Goal: Task Accomplishment & Management: Use online tool/utility

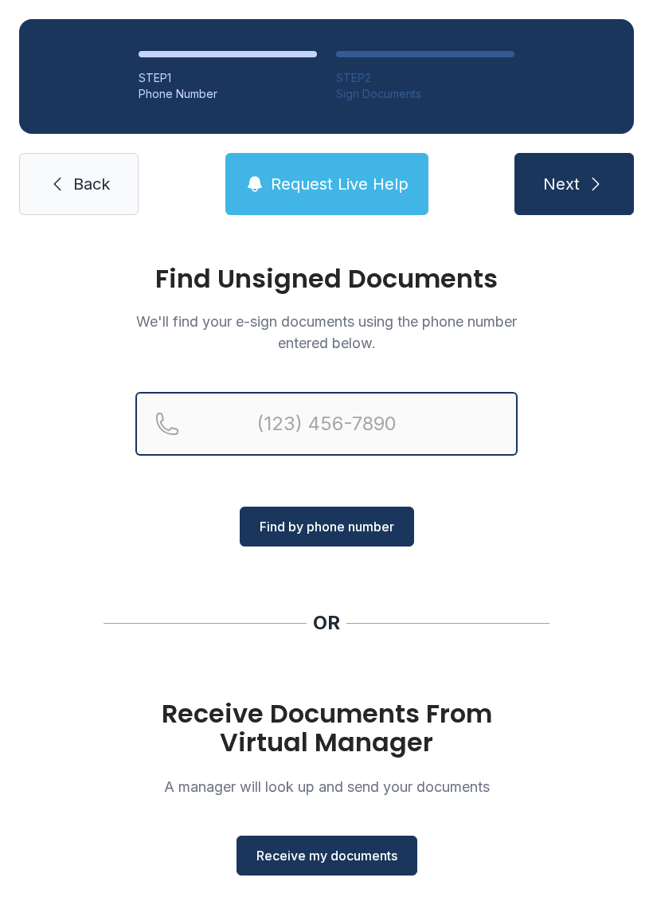
click at [464, 400] on input "Reservation phone number" at bounding box center [326, 424] width 382 height 64
type input "[PHONE_NUMBER]"
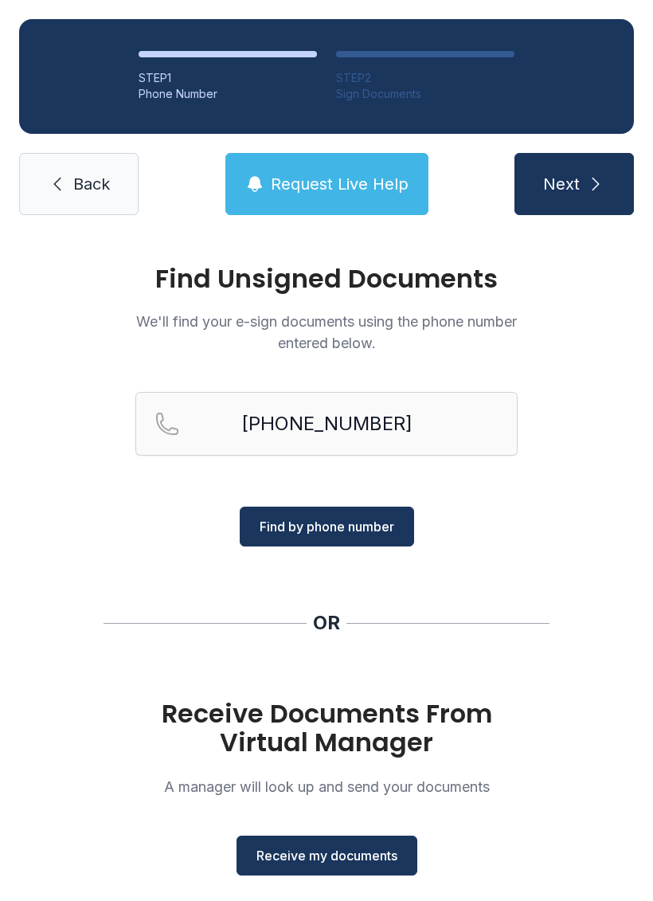
click at [390, 541] on button "Find by phone number" at bounding box center [327, 527] width 174 height 40
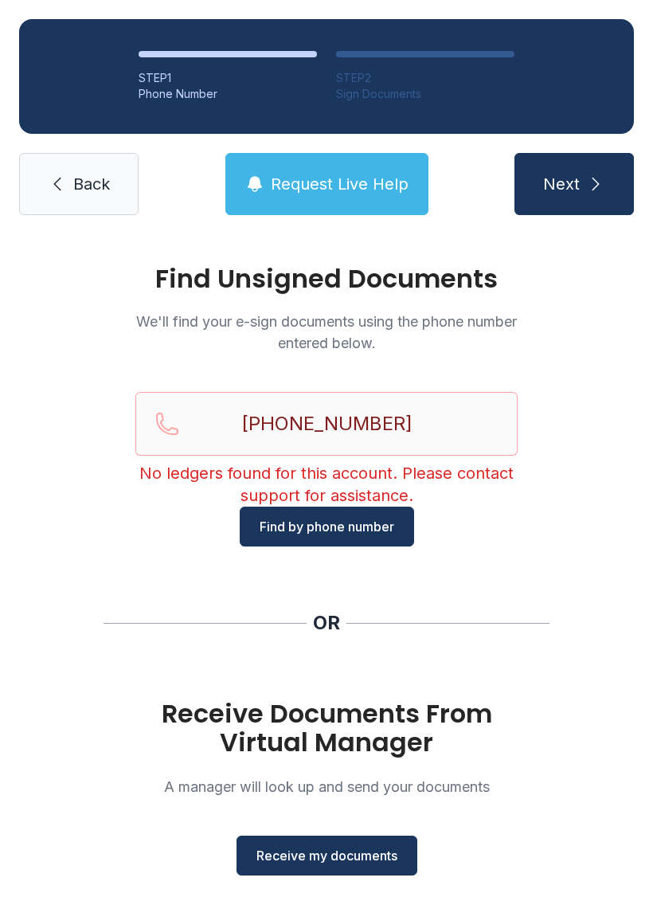
click at [107, 202] on link "Back" at bounding box center [78, 184] width 119 height 62
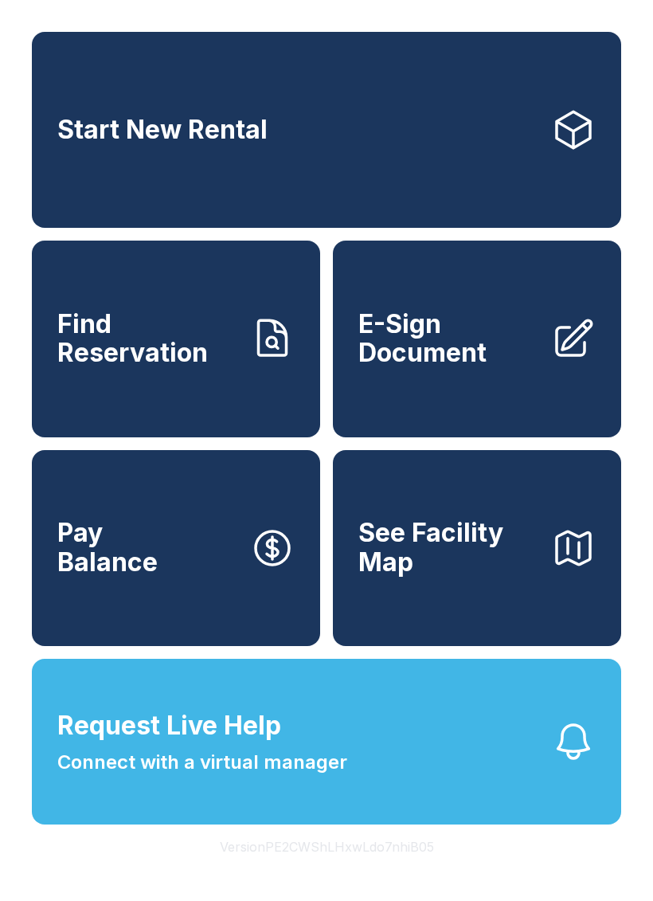
click at [486, 363] on span "E-Sign Document" at bounding box center [448, 339] width 180 height 58
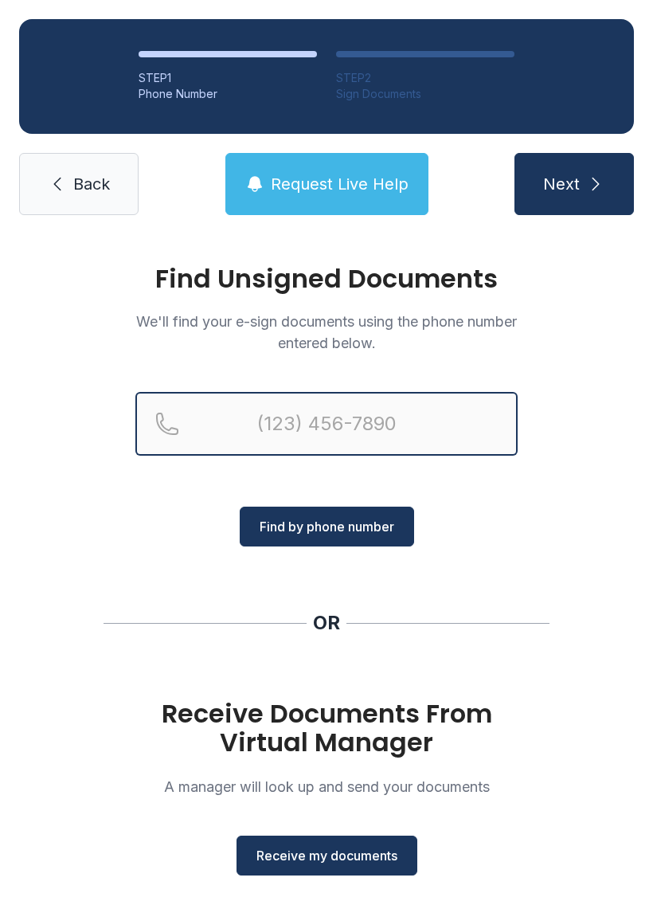
click at [369, 401] on input "Reservation phone number" at bounding box center [326, 424] width 382 height 64
type input "("
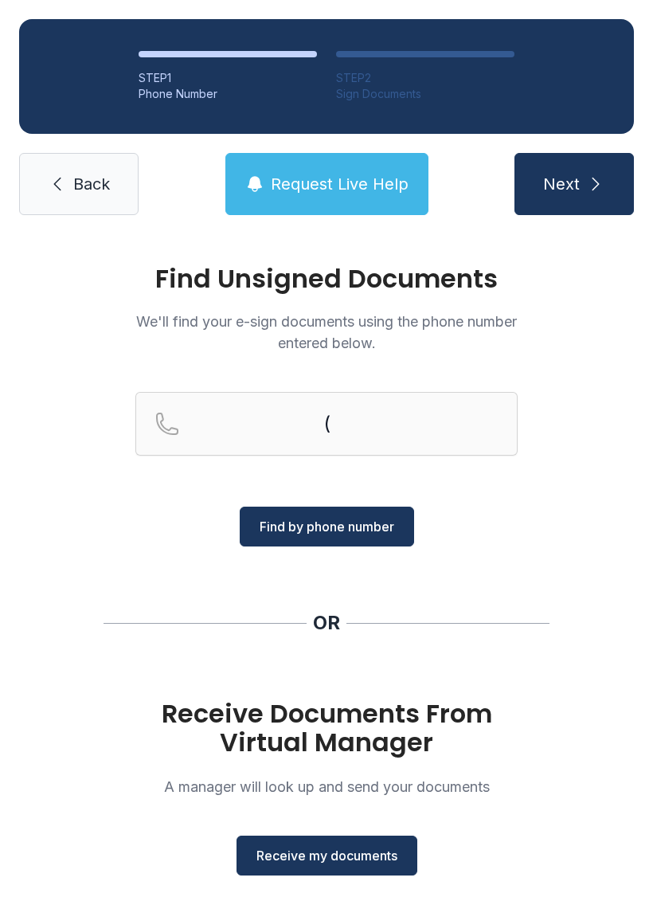
click at [600, 511] on div "Find Unsigned Documents We'll find your e-sign documents using the phone number…" at bounding box center [326, 586] width 653 height 705
click at [362, 855] on span "Receive my documents" at bounding box center [327, 855] width 141 height 19
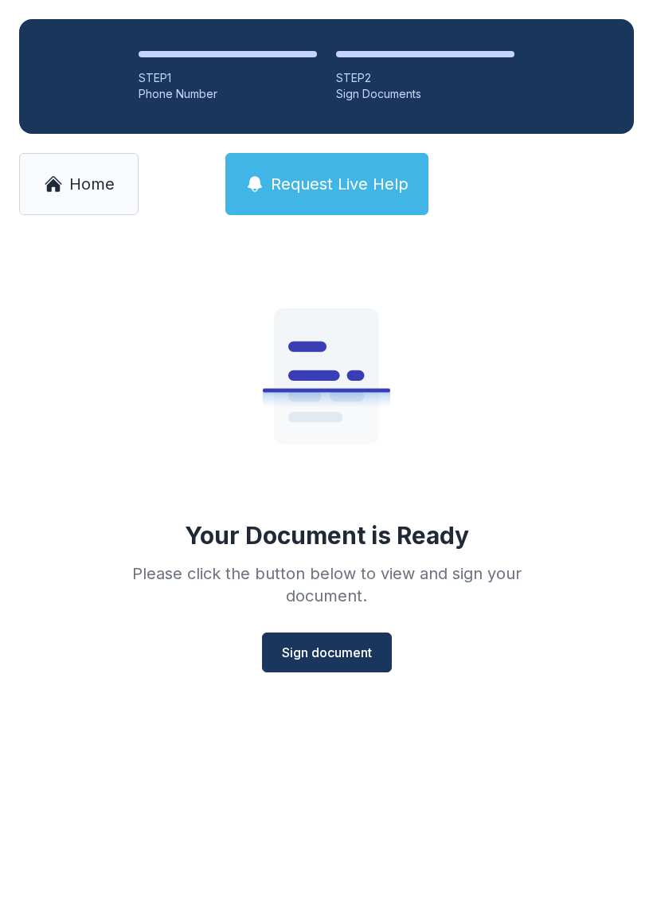
click at [311, 664] on button "Sign document" at bounding box center [327, 653] width 130 height 40
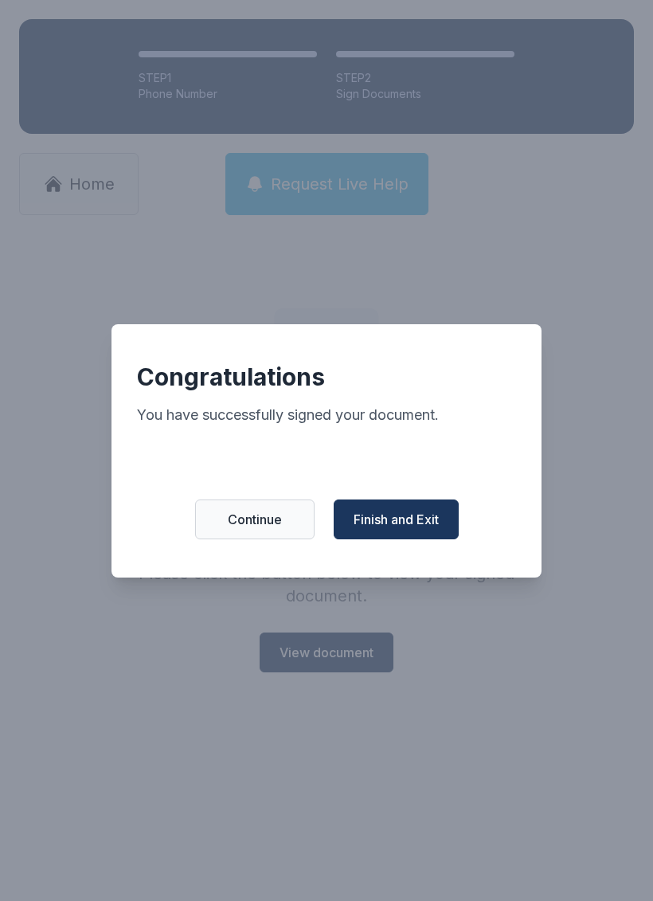
click at [249, 526] on span "Continue" at bounding box center [255, 519] width 54 height 19
